Goal: Use online tool/utility: Utilize a website feature to perform a specific function

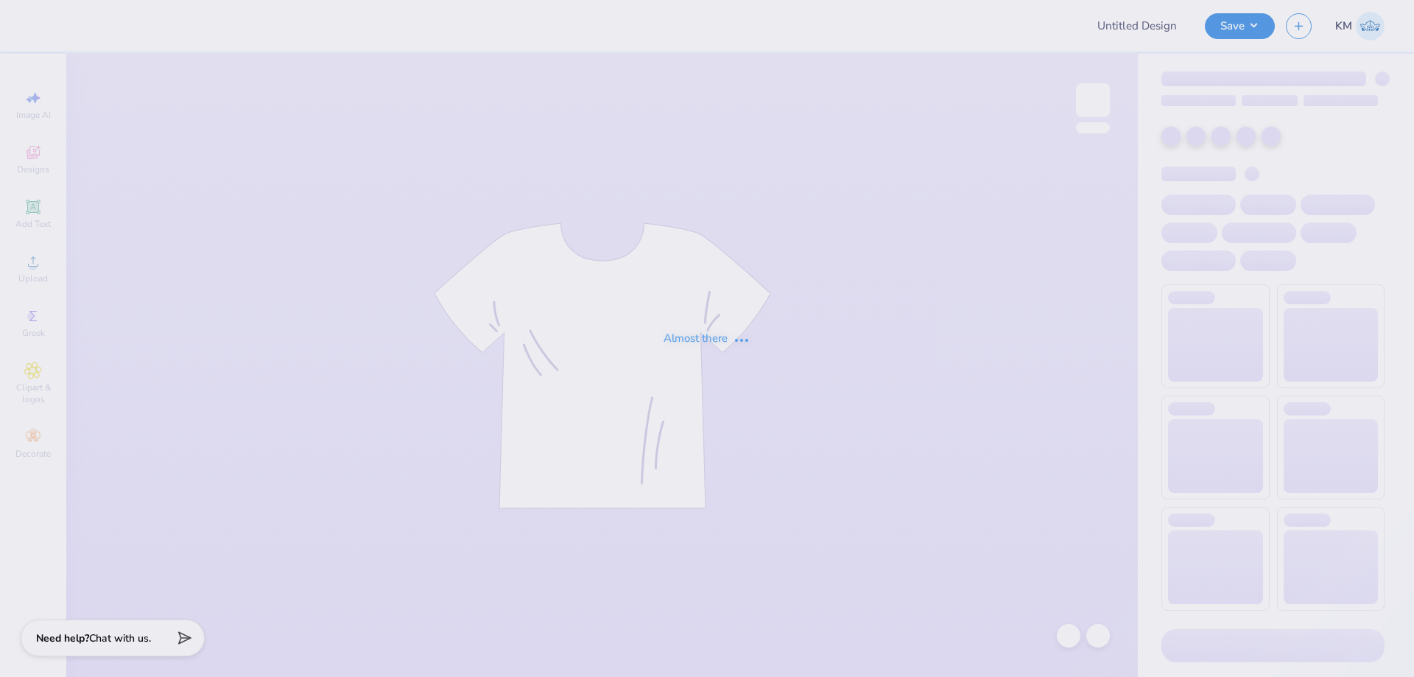
type input "acorn"
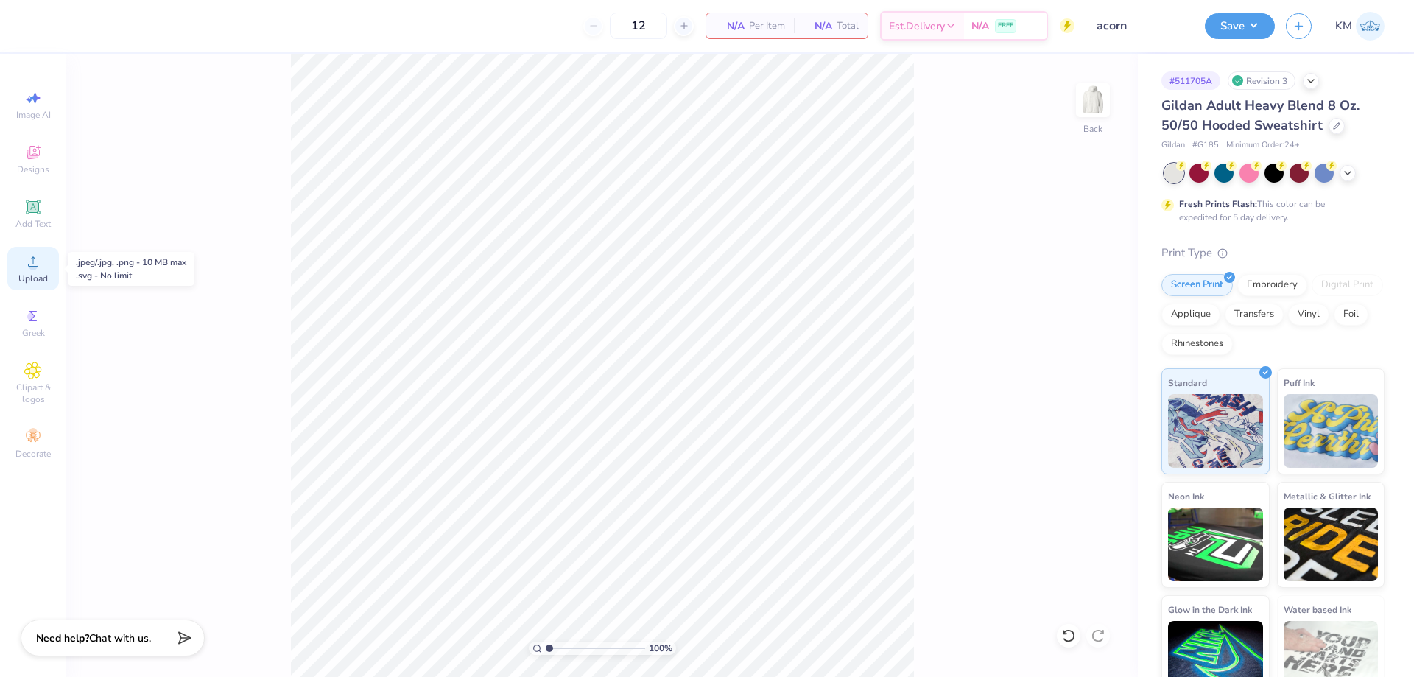
click at [25, 255] on icon at bounding box center [33, 262] width 18 height 18
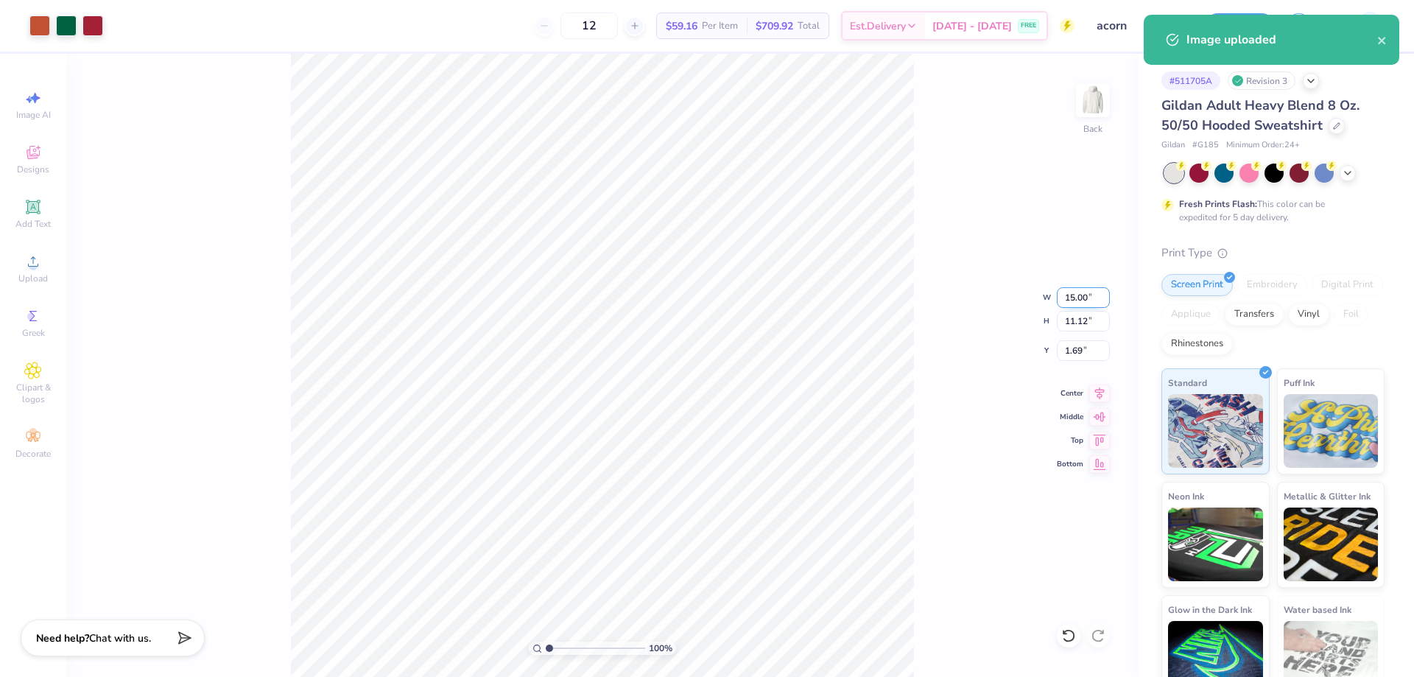
click at [1071, 301] on input "15.00" at bounding box center [1082, 297] width 53 height 21
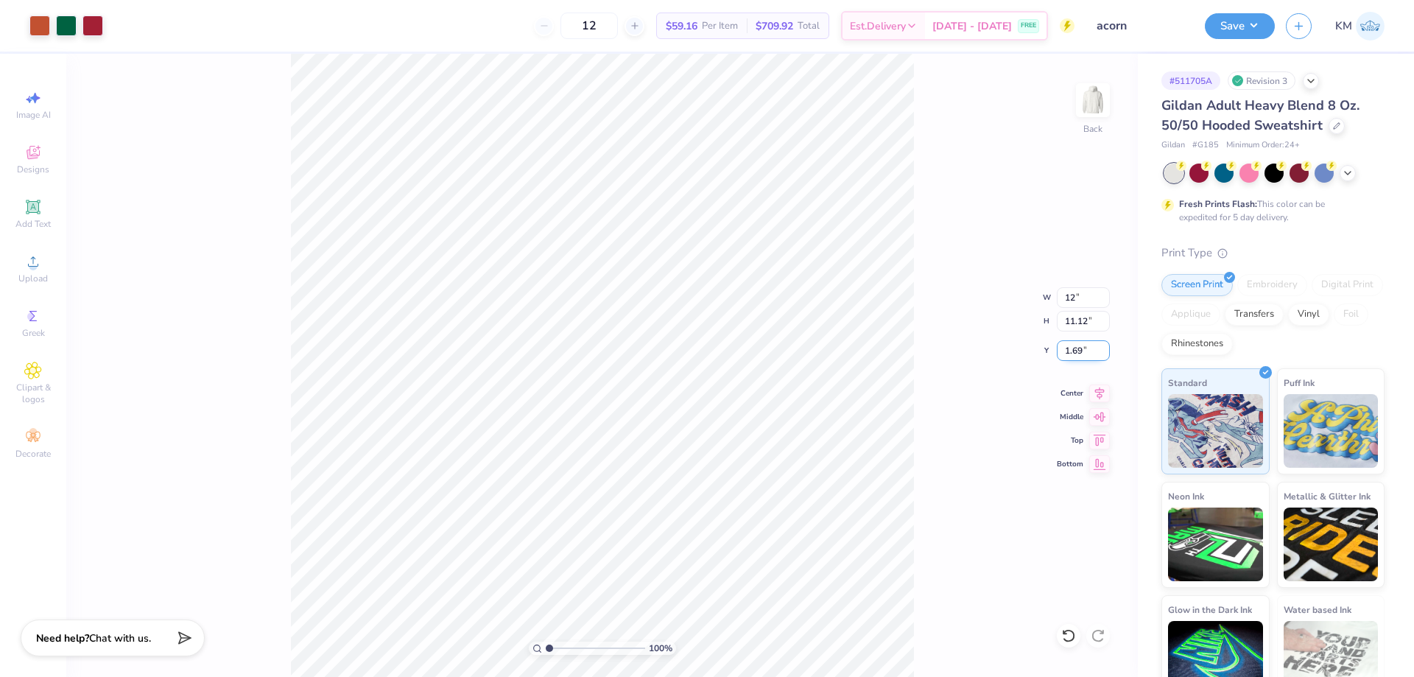
click at [1074, 347] on input "1.69" at bounding box center [1082, 350] width 53 height 21
type input "12.00"
type input "8.90"
type input "3.00"
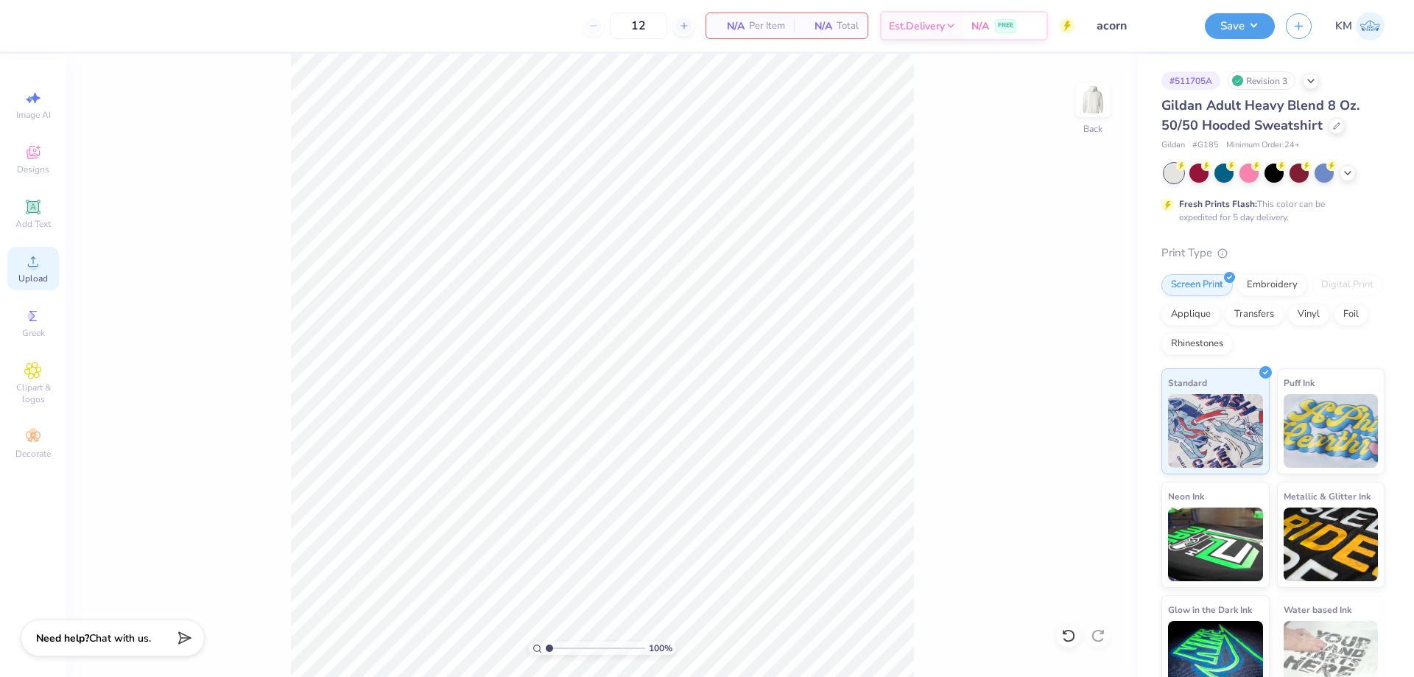
click at [31, 272] on div "Upload" at bounding box center [33, 268] width 52 height 43
click at [25, 269] on icon at bounding box center [33, 262] width 18 height 18
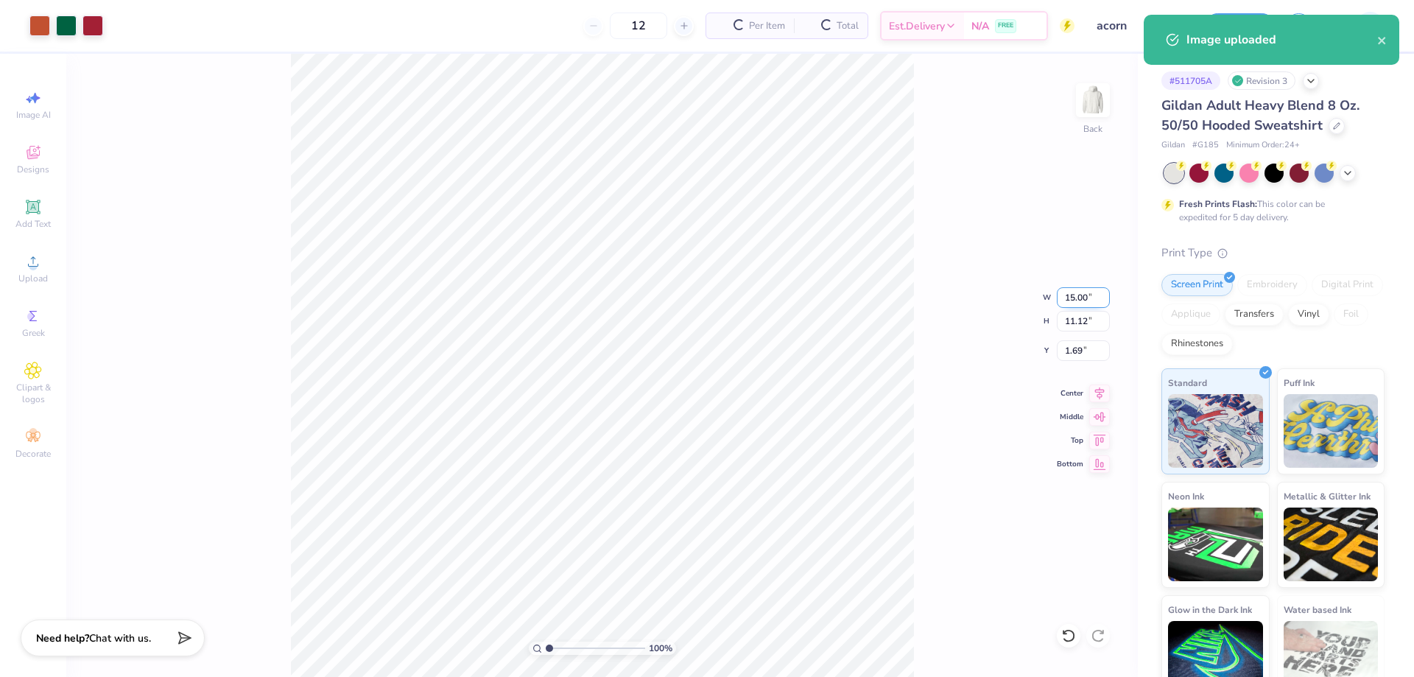
click at [1071, 295] on input "15.00" at bounding box center [1082, 297] width 53 height 21
click at [1069, 350] on input "1.69" at bounding box center [1082, 350] width 53 height 21
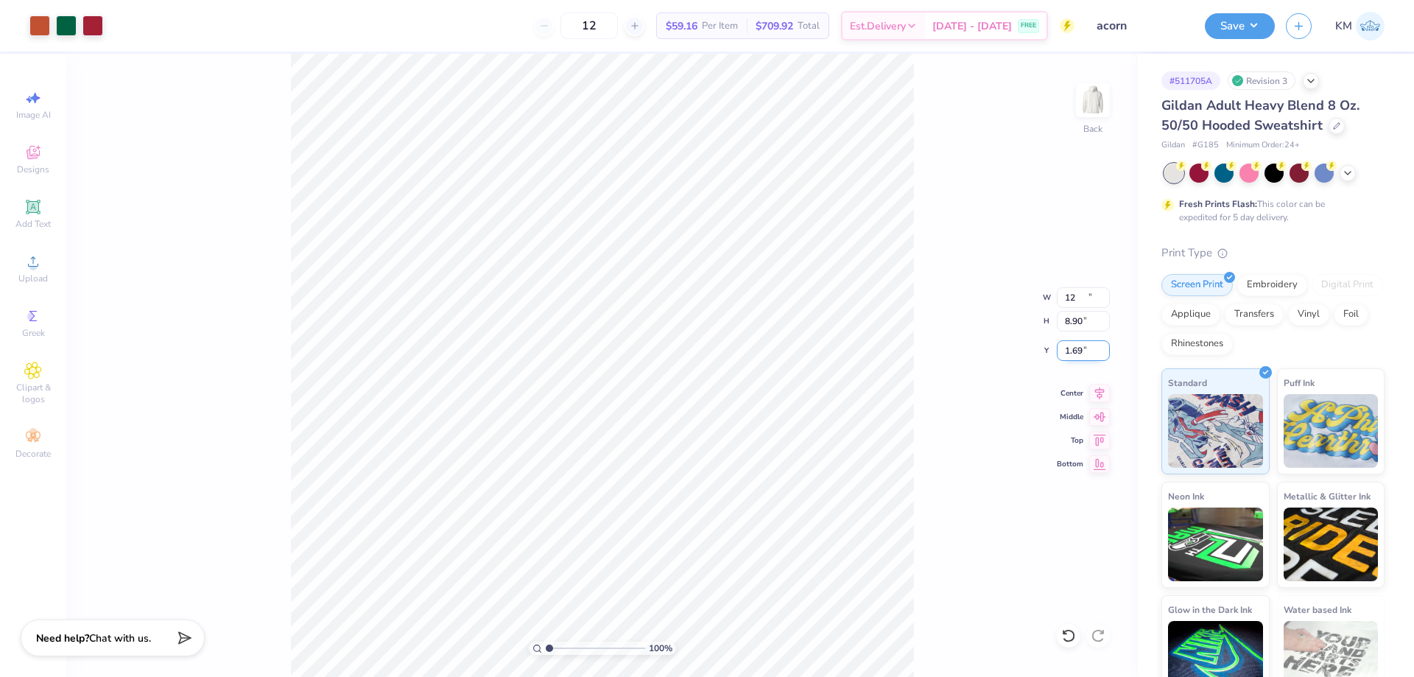
type input "12.00"
type input "8.90"
type input "3.00"
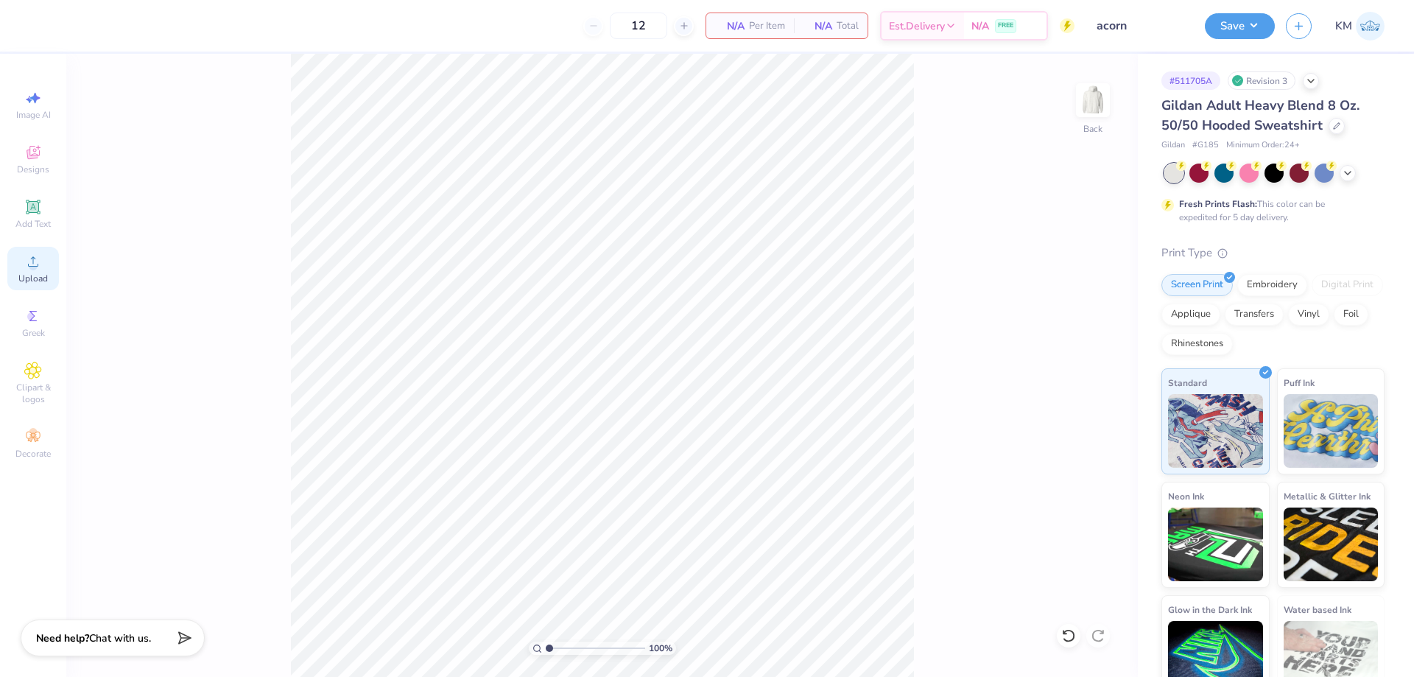
click at [30, 264] on circle at bounding box center [33, 266] width 8 height 8
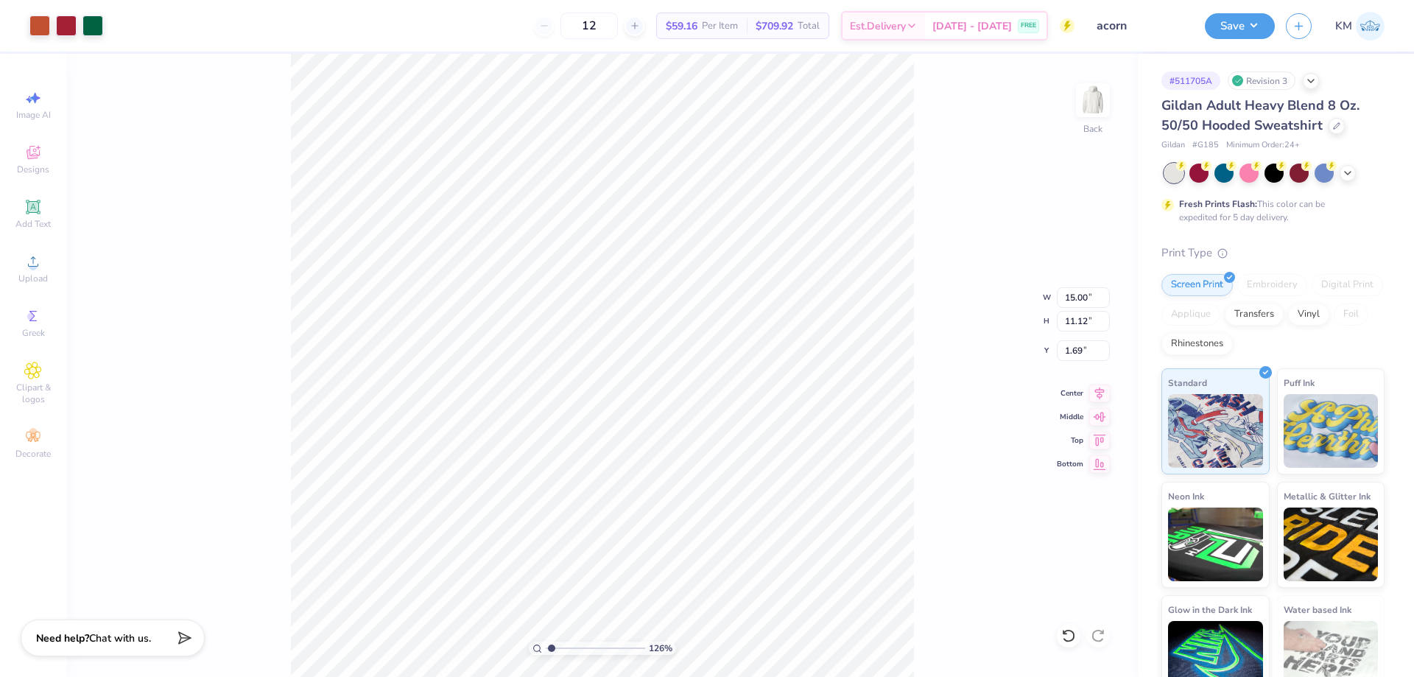
type input "1"
drag, startPoint x: 551, startPoint y: 644, endPoint x: 457, endPoint y: 621, distance: 97.0
click at [546, 641] on input "range" at bounding box center [595, 647] width 99 height 13
click at [1082, 297] on input "15.00" at bounding box center [1082, 297] width 53 height 21
type input "12.00"
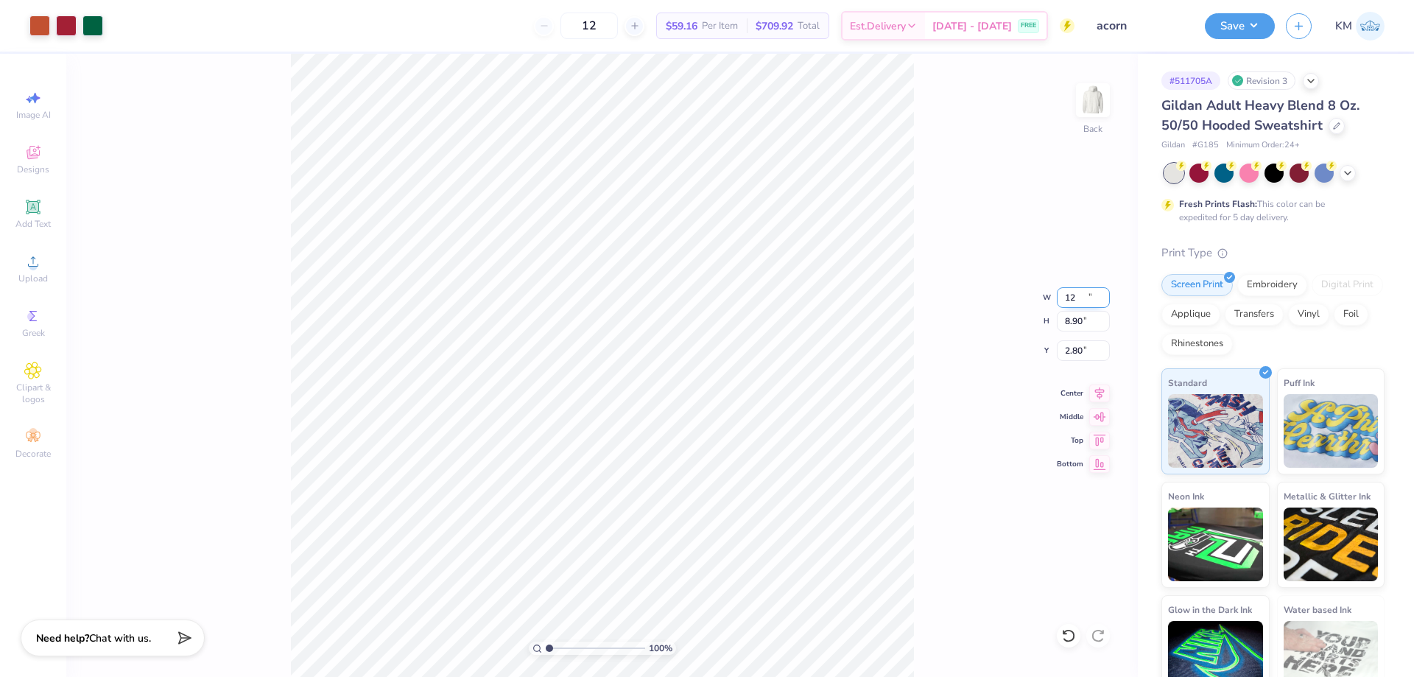
type input "8.90"
click at [1082, 350] on input "2.80" at bounding box center [1082, 350] width 53 height 21
type input "3.00"
